Goal: Task Accomplishment & Management: Use online tool/utility

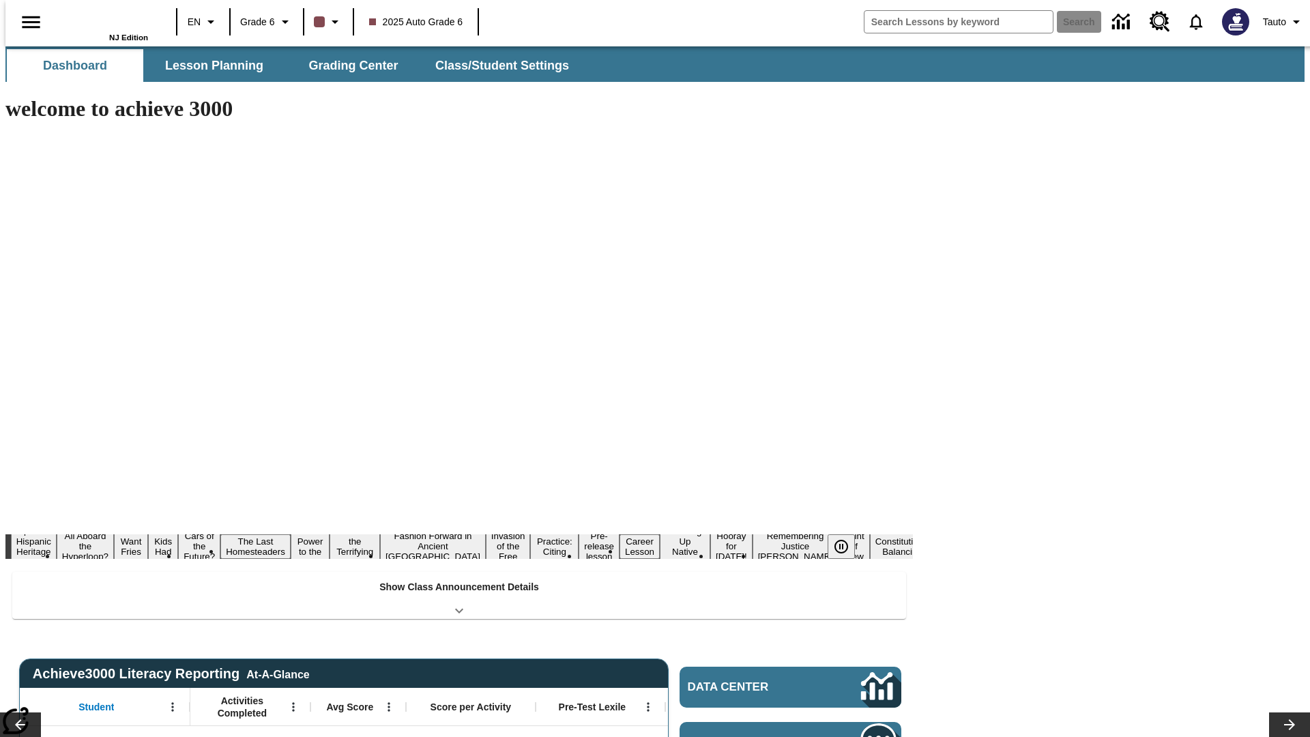
type input "-1"
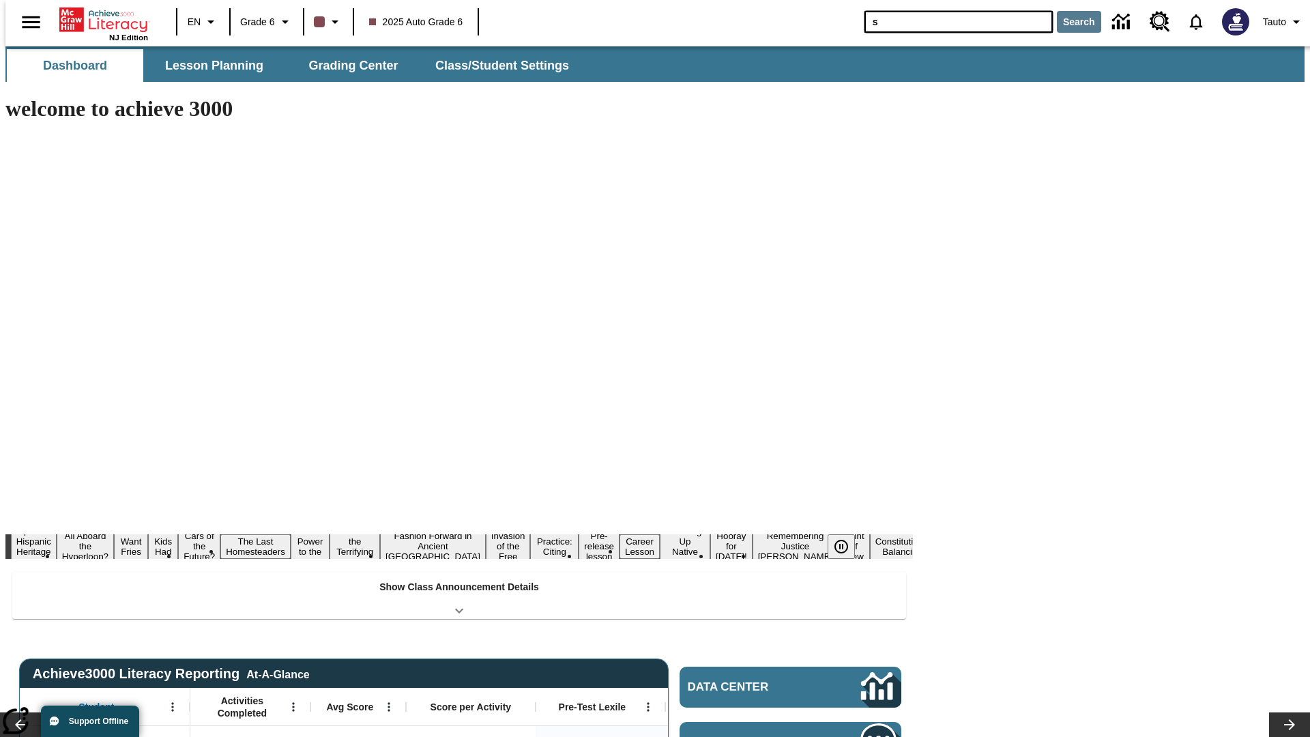
type input "s"
click at [1070, 22] on button "Search" at bounding box center [1079, 22] width 44 height 22
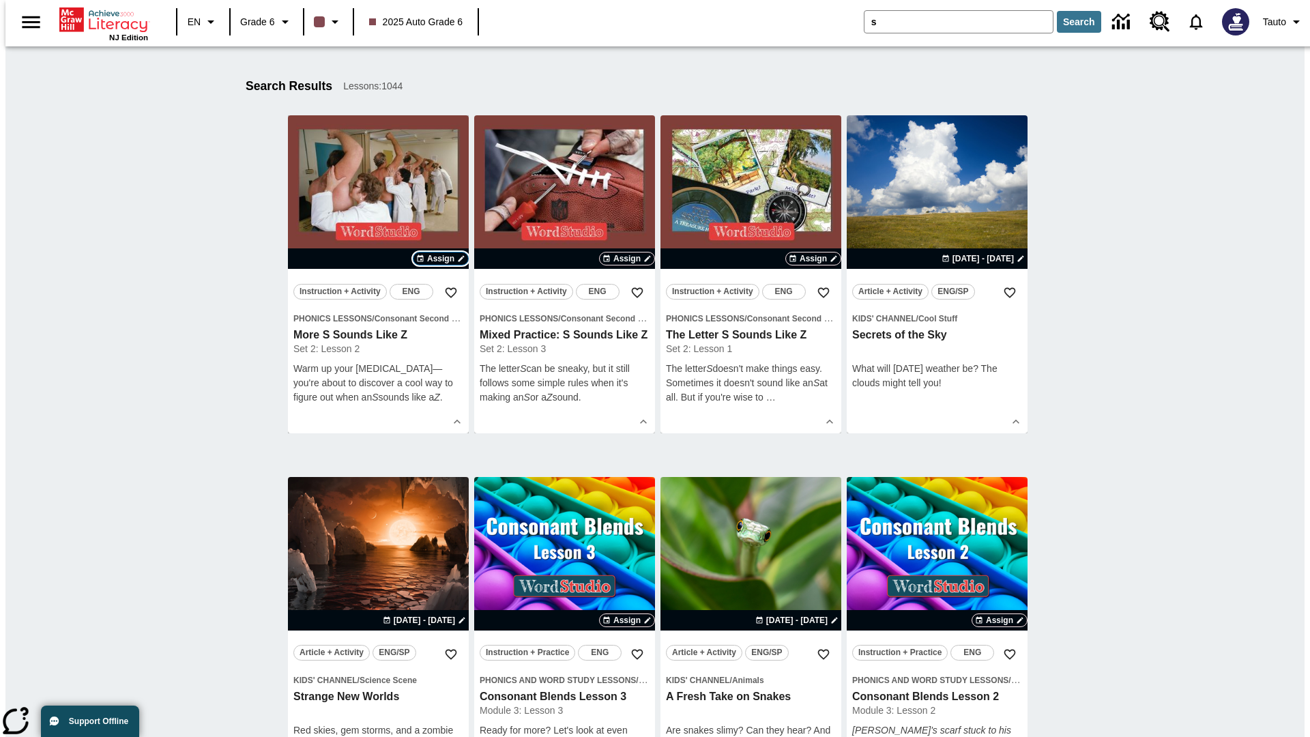
click at [441, 259] on span "Assign" at bounding box center [440, 258] width 27 height 12
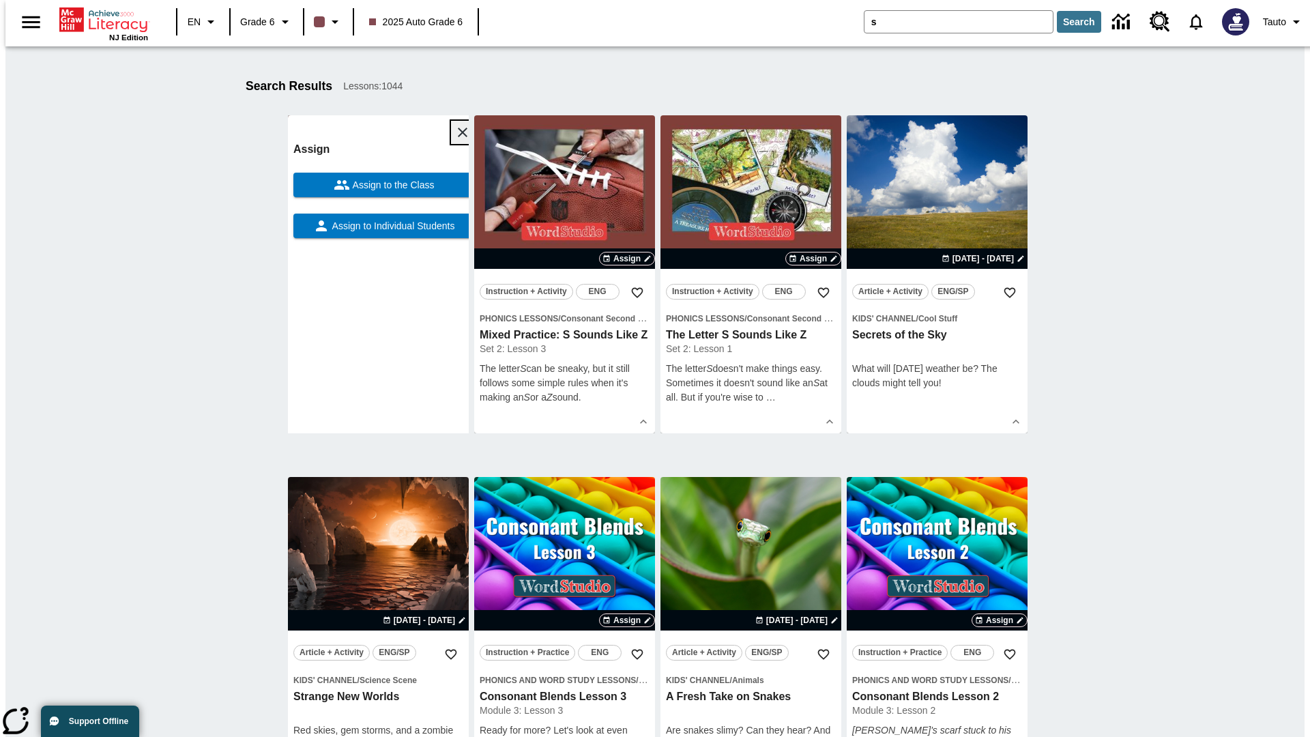
scroll to position [214, 0]
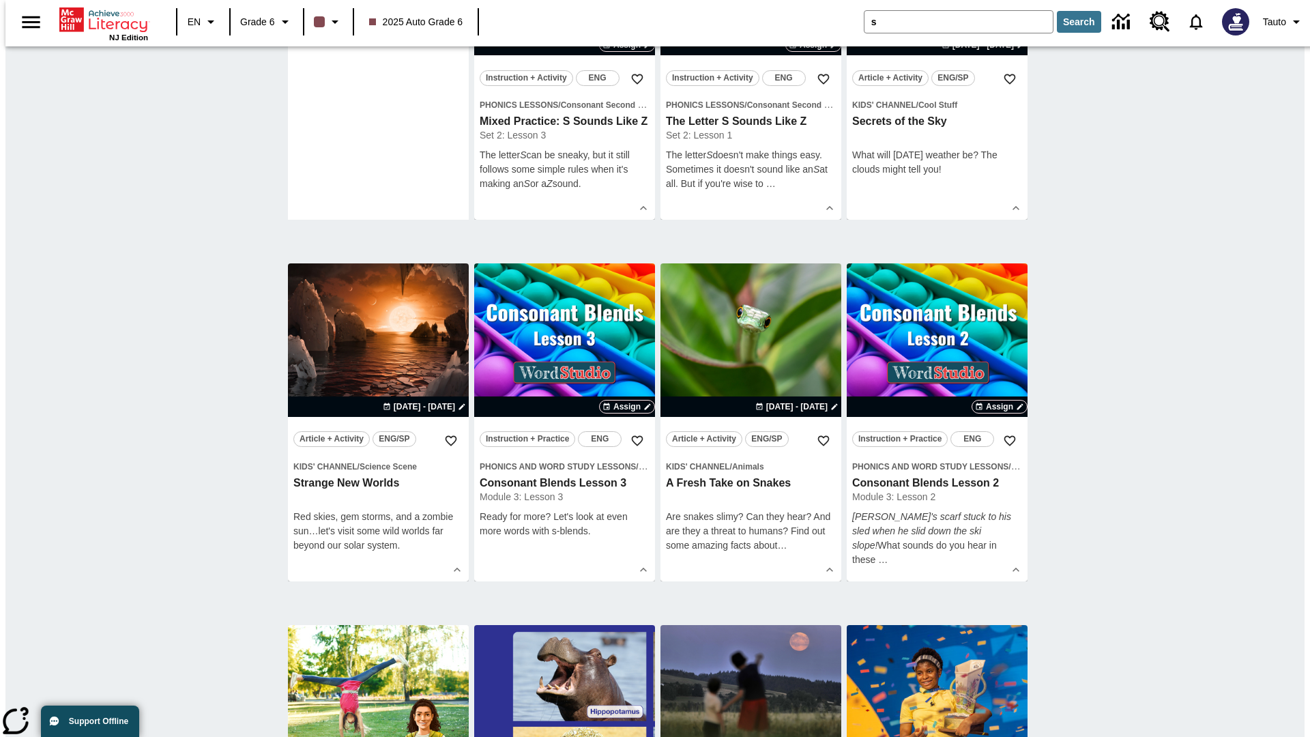
click at [378, 20] on span "Assign to Individual Students" at bounding box center [393, 12] width 126 height 14
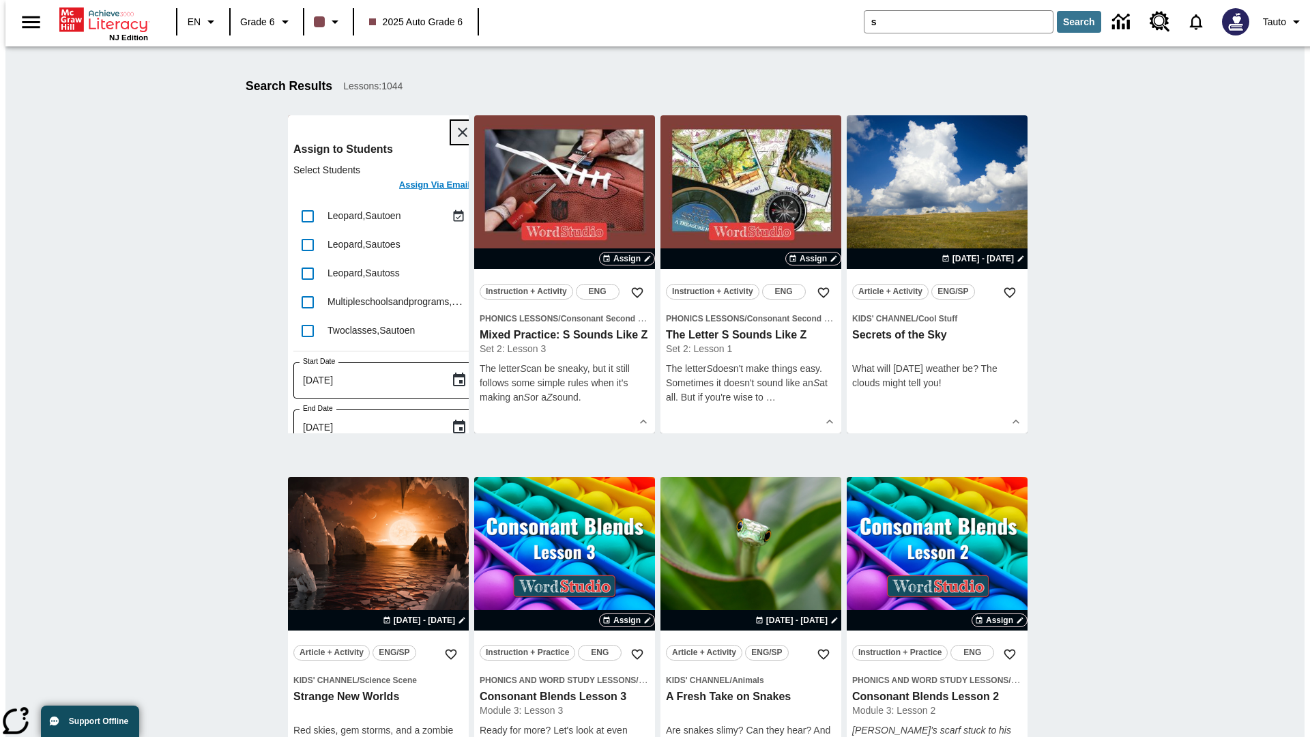
click at [458, 132] on icon "Close" at bounding box center [463, 133] width 10 height 10
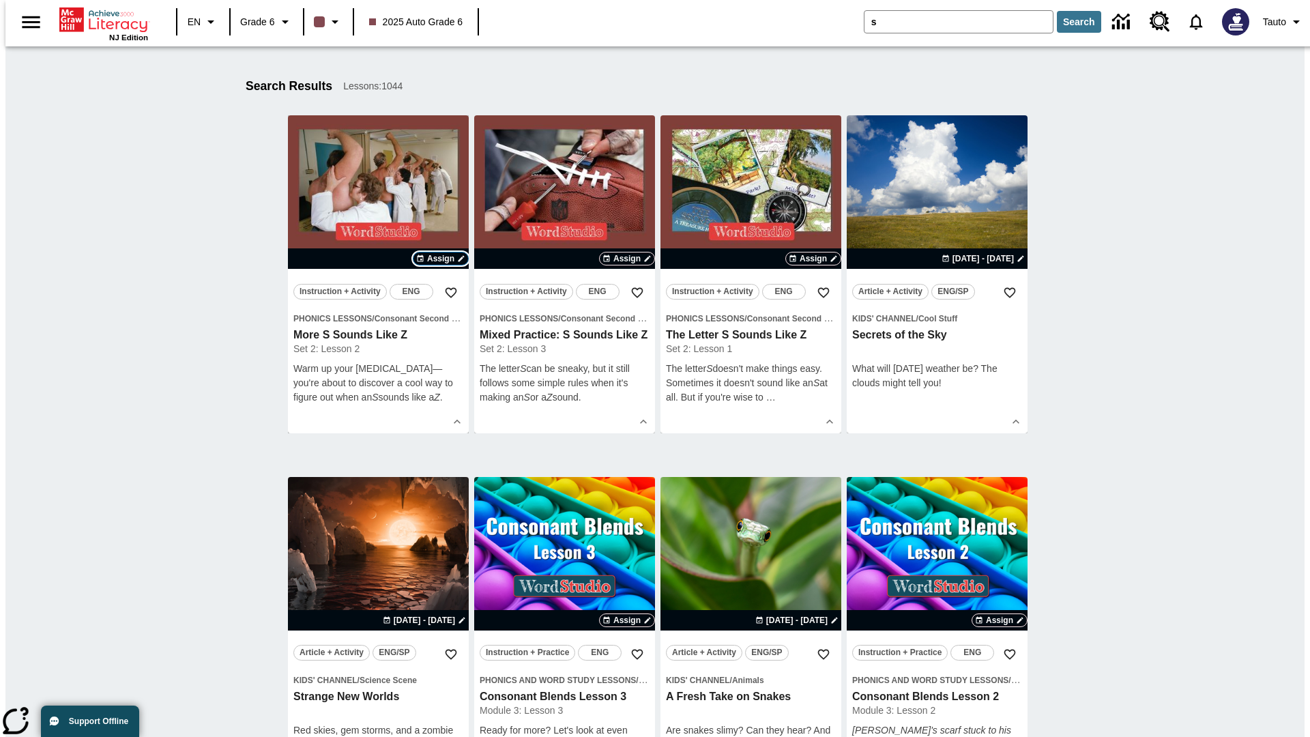
click at [441, 259] on span "Assign" at bounding box center [440, 258] width 27 height 12
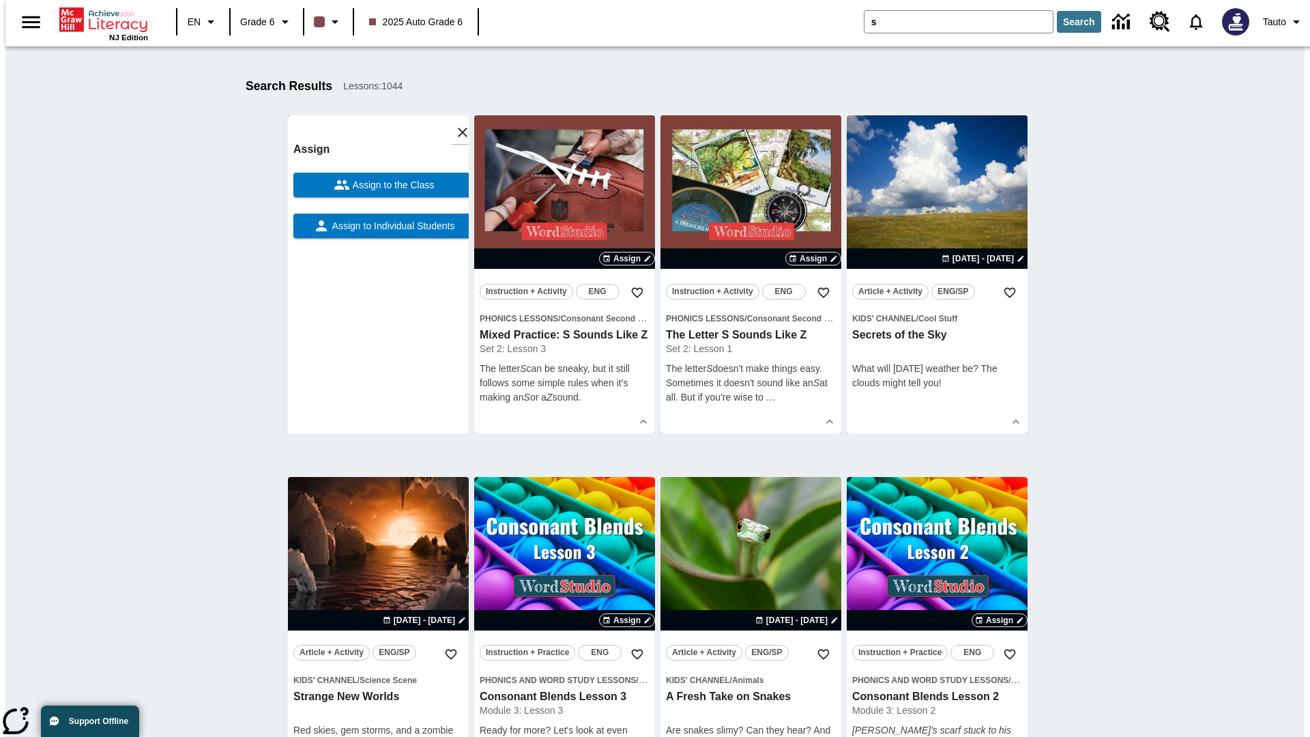
scroll to position [173, 0]
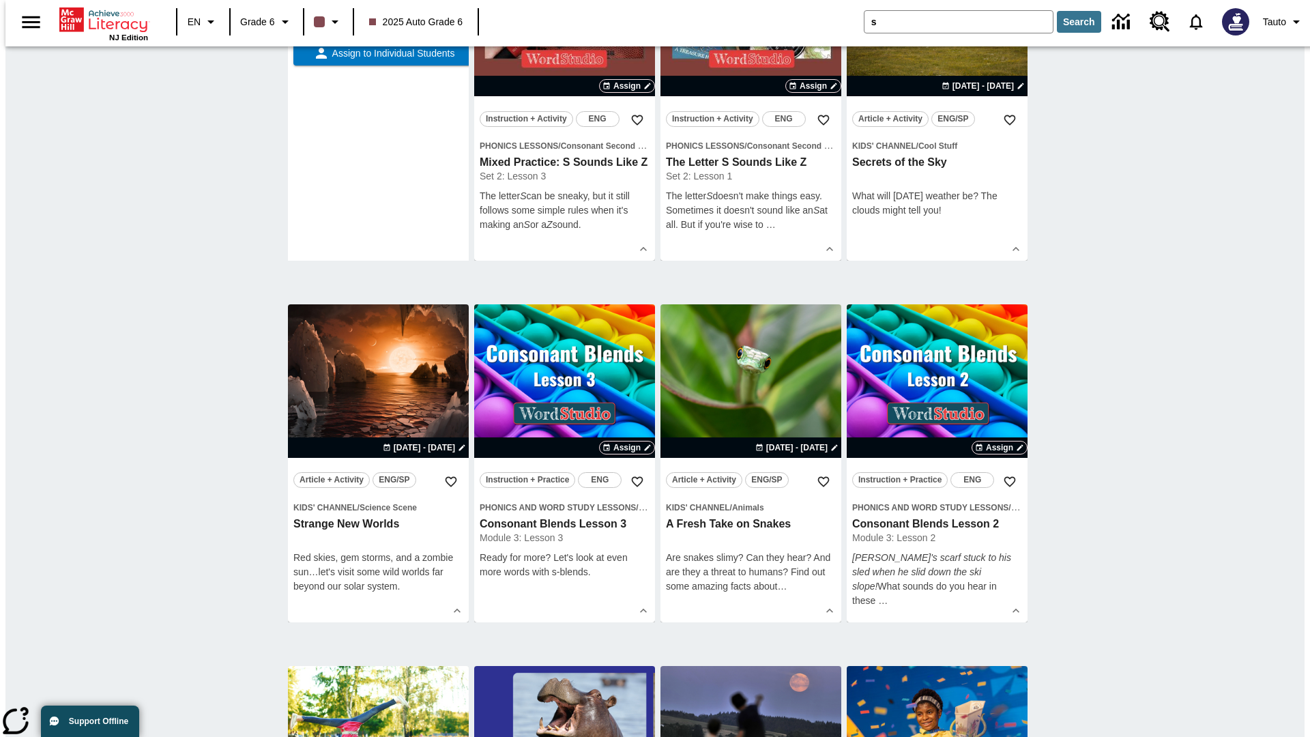
click at [378, 20] on span "Assign to the Class" at bounding box center [392, 12] width 85 height 14
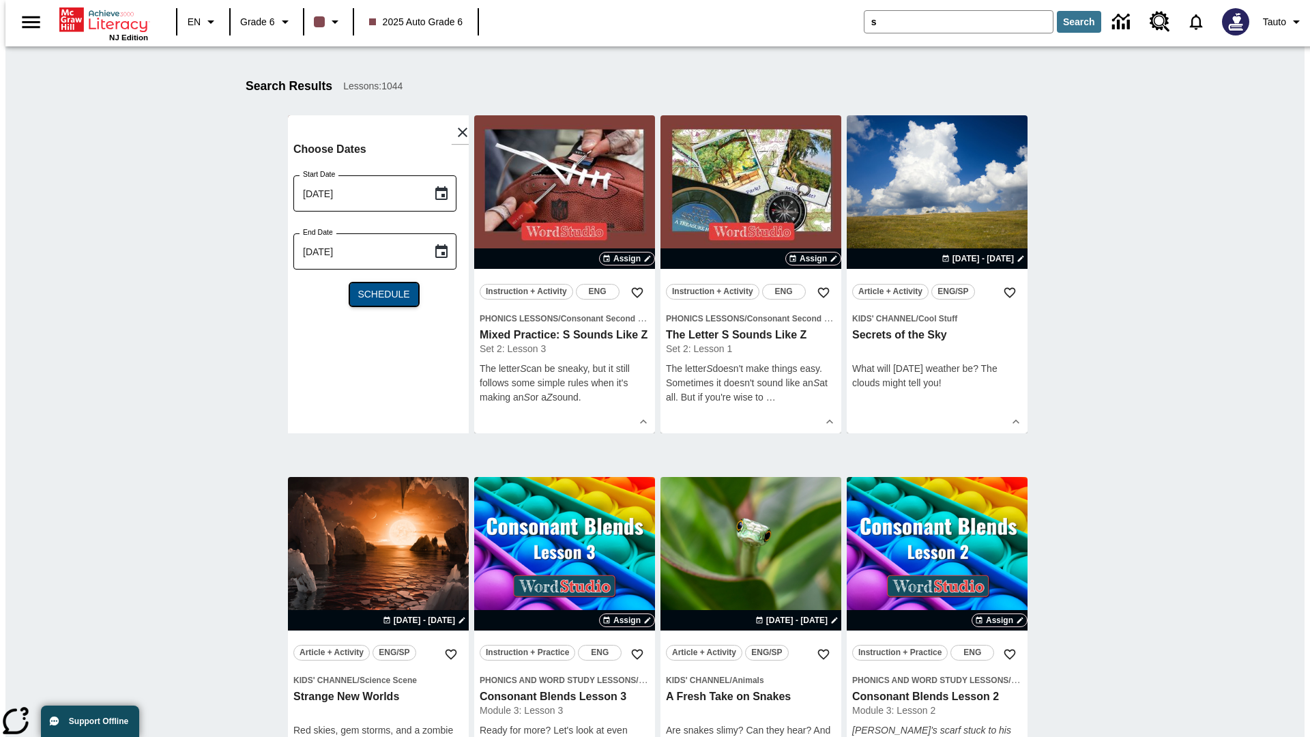
click at [378, 294] on span "Schedule" at bounding box center [383, 294] width 52 height 14
